Goal: Transaction & Acquisition: Purchase product/service

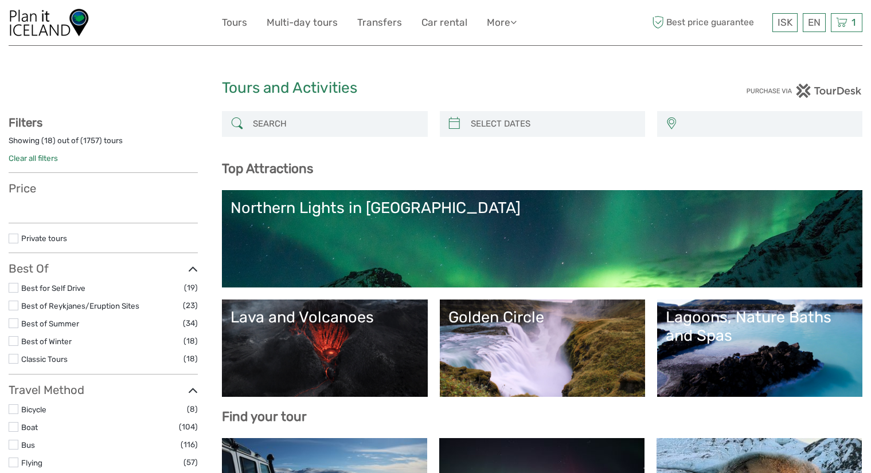
select select
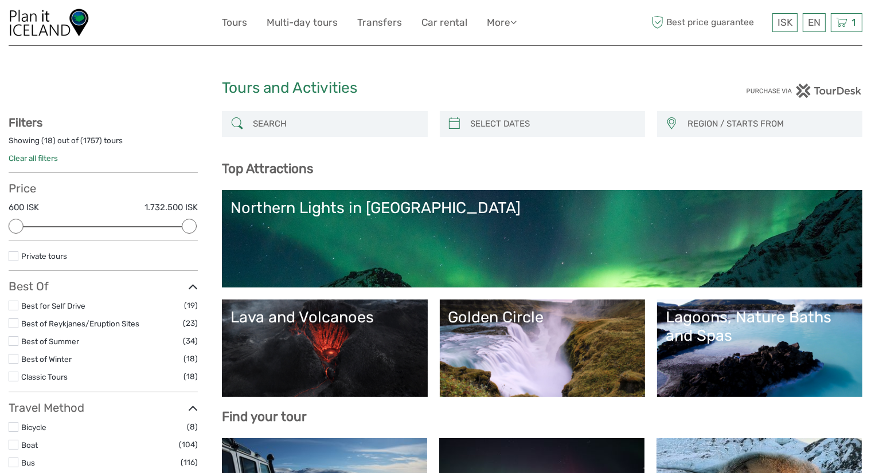
click at [343, 213] on div "Northern Lights in [GEOGRAPHIC_DATA]" at bounding box center [541, 208] width 623 height 18
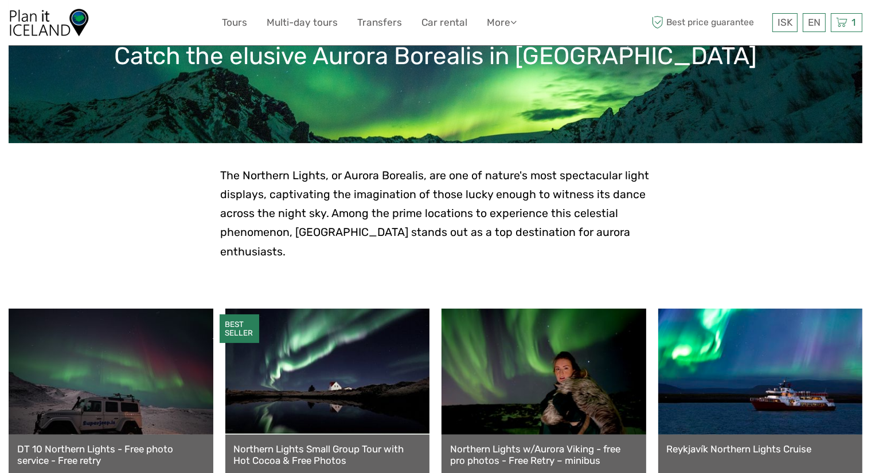
scroll to position [287, 0]
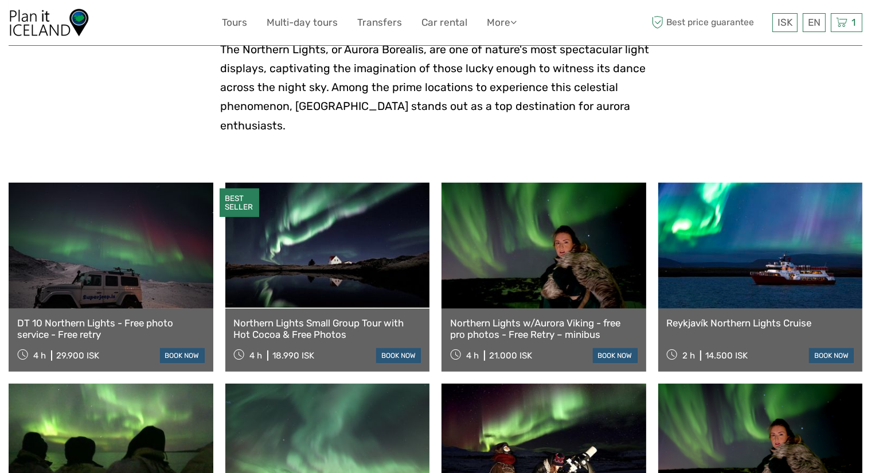
click at [342, 317] on link "Northern Lights Small Group Tour with Hot Cocoa & Free Photos" at bounding box center [327, 328] width 187 height 23
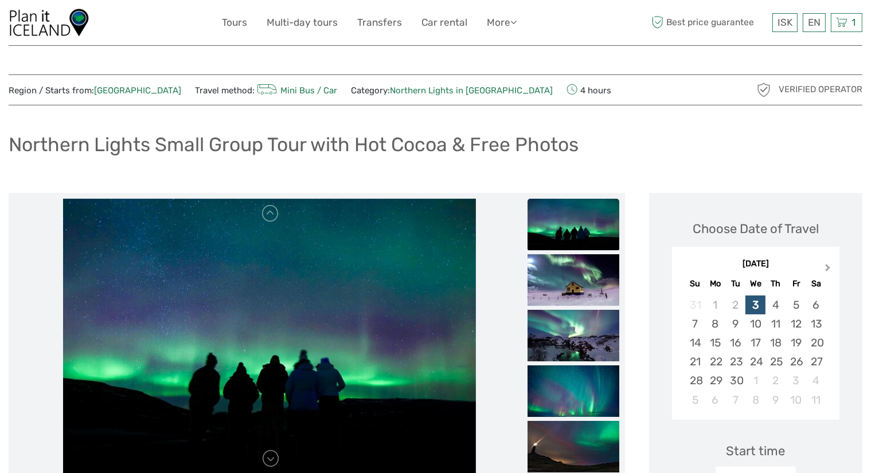
click at [821, 270] on button "Next Month" at bounding box center [829, 270] width 18 height 18
click at [685, 272] on button "Previous Month" at bounding box center [682, 270] width 18 height 18
click at [817, 321] on div "13" at bounding box center [816, 324] width 20 height 19
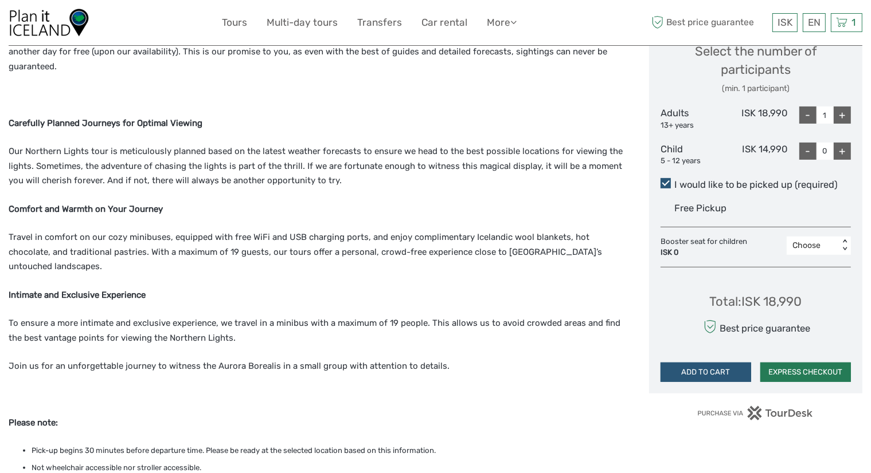
scroll to position [516, 0]
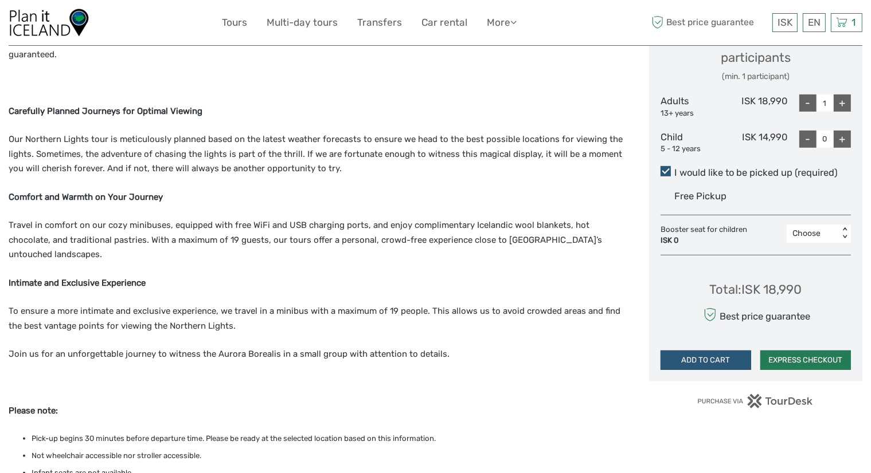
click at [814, 364] on button "EXPRESS CHECKOUT" at bounding box center [805, 360] width 91 height 19
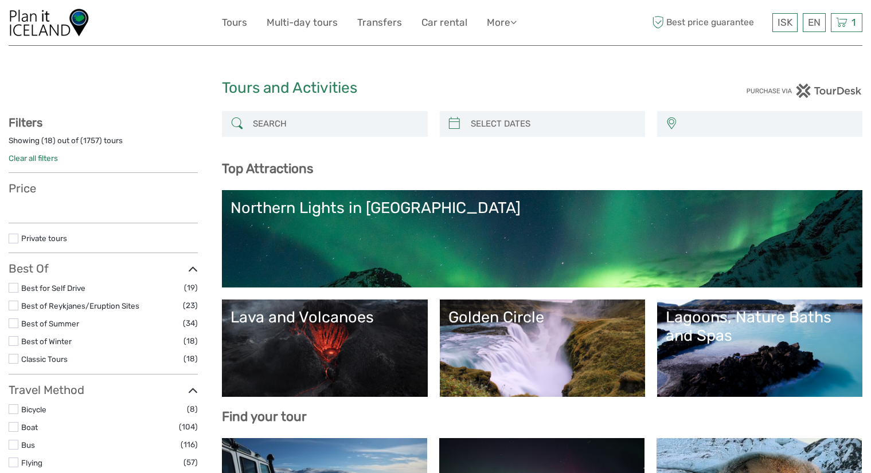
select select
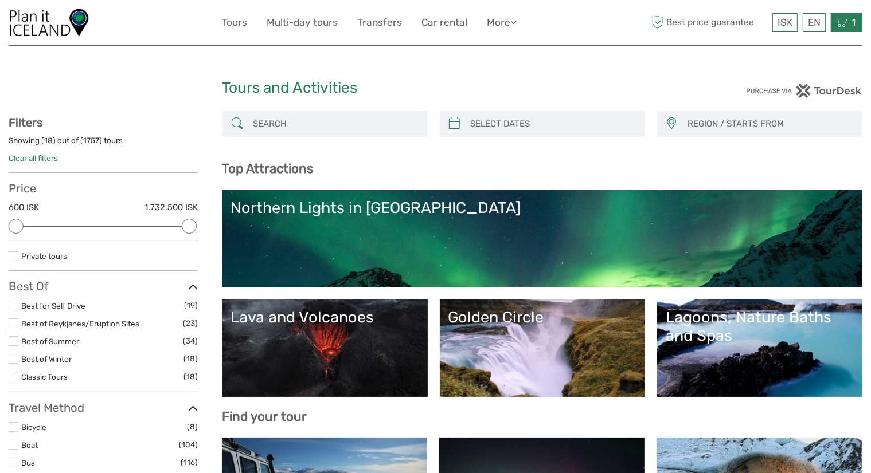
click at [845, 22] on icon at bounding box center [841, 22] width 11 height 14
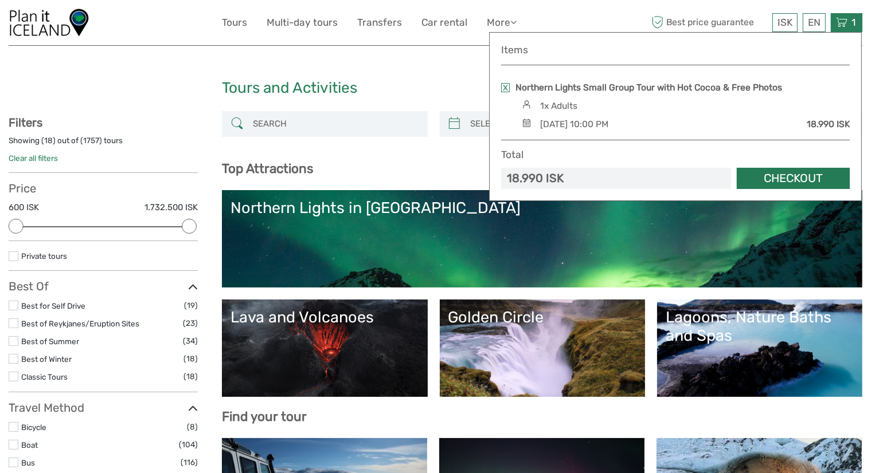
click at [767, 179] on link "Checkout" at bounding box center [792, 178] width 113 height 21
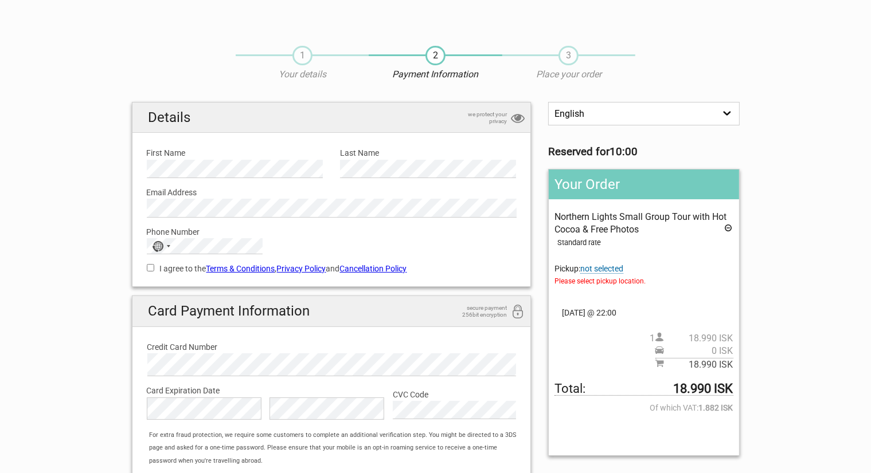
click at [611, 268] on span "not selected" at bounding box center [601, 269] width 43 height 10
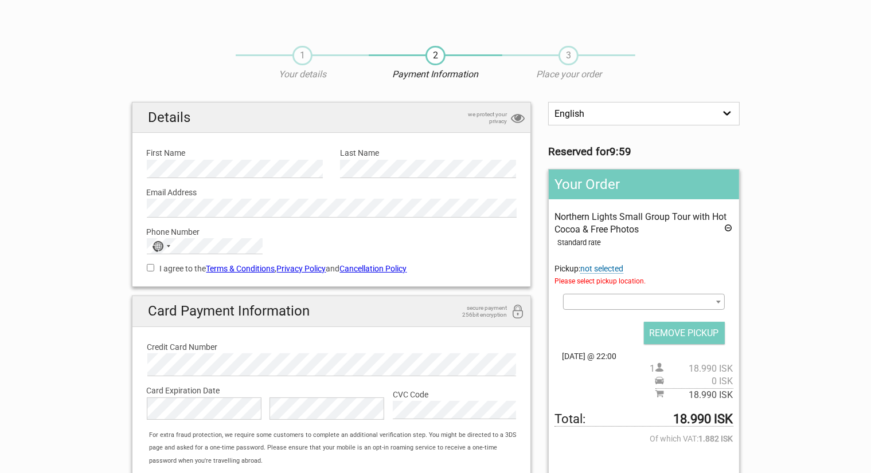
click at [619, 298] on span at bounding box center [643, 302] width 161 height 16
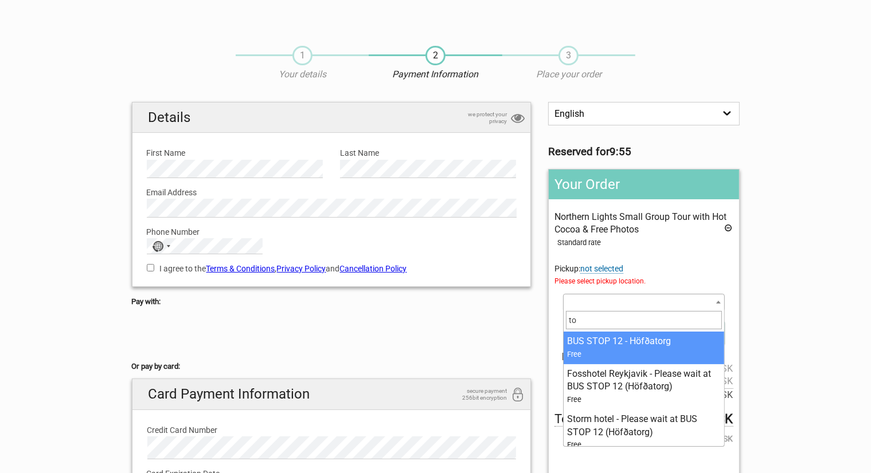
type input "t"
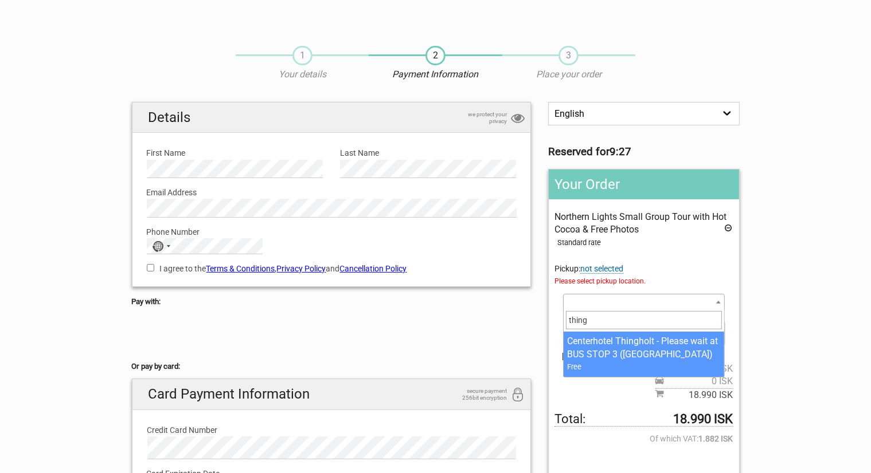
type input "thing"
select select "85855"
